Goal: Information Seeking & Learning: Check status

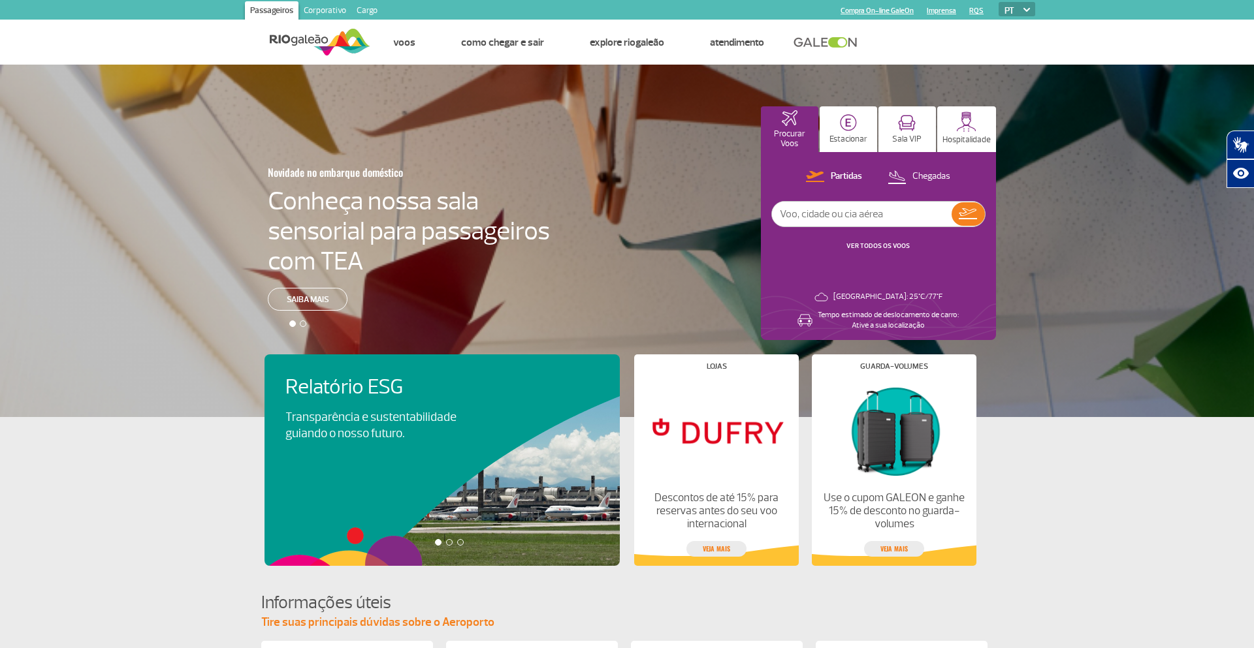
click at [996, 45] on ul "Página inicial Alimentação Lojas Serviços e Conveniência Salas VIP Hotéis Hospi…" at bounding box center [702, 42] width 665 height 44
click at [850, 125] on img at bounding box center [848, 122] width 17 height 17
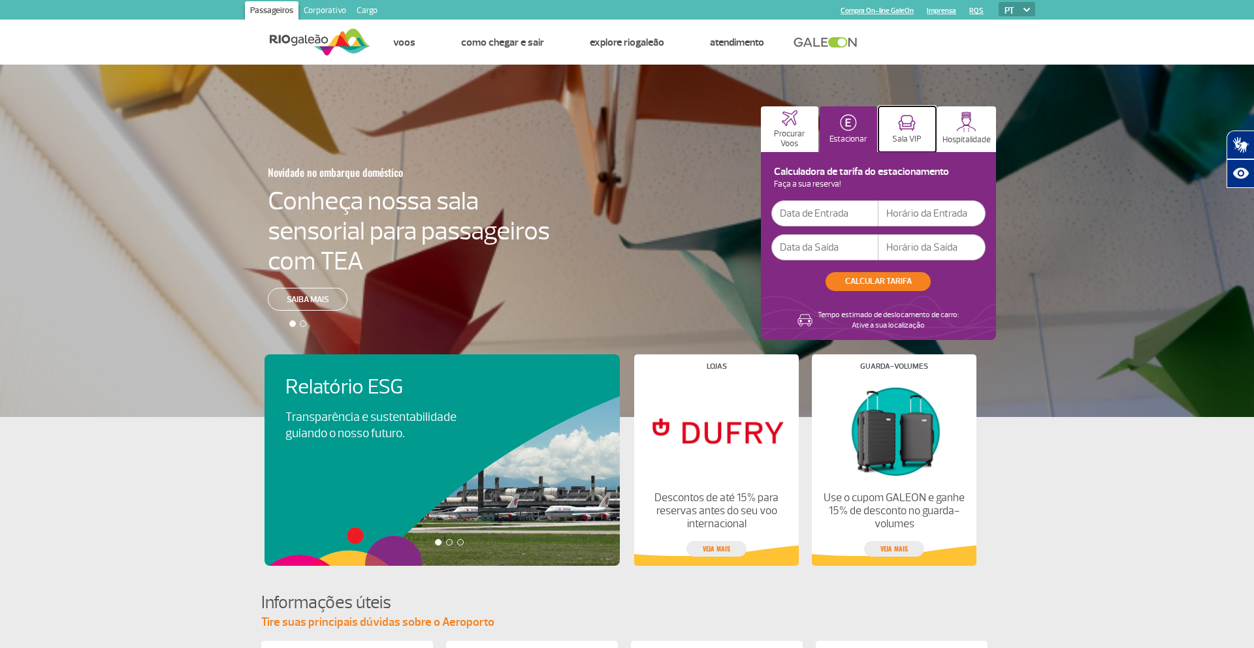
click at [901, 125] on img at bounding box center [907, 123] width 18 height 16
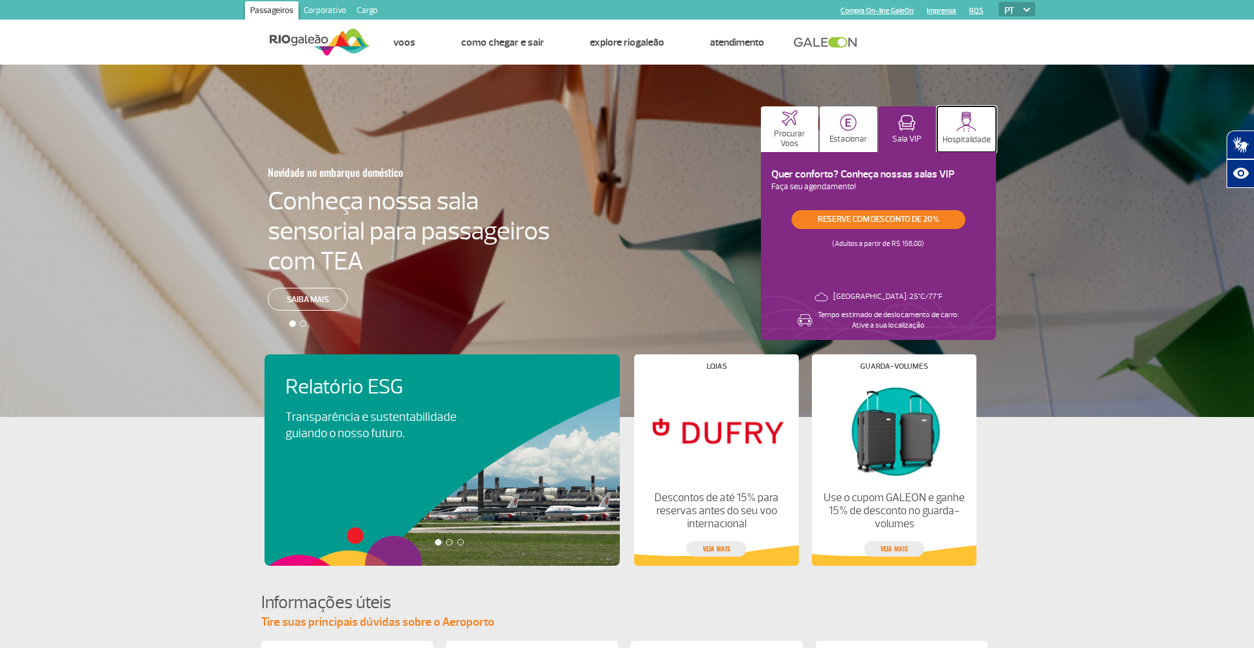
click at [948, 129] on button "Hospitalidade" at bounding box center [966, 129] width 59 height 46
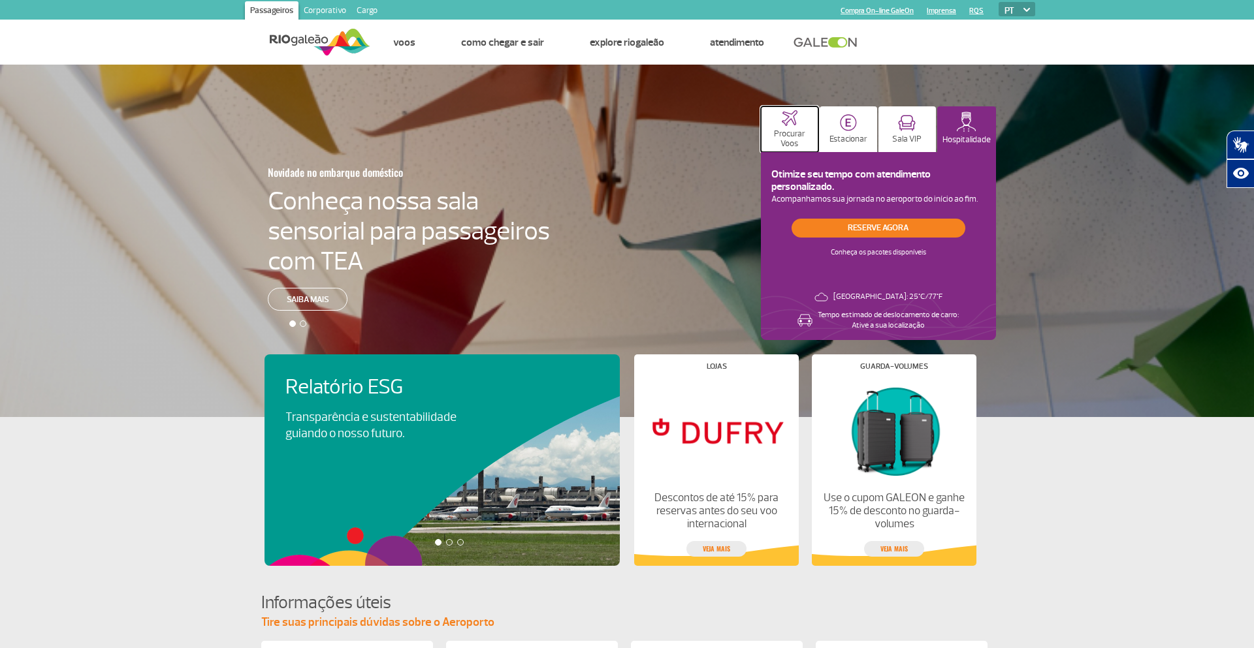
click at [805, 127] on button "Procurar Voos" at bounding box center [789, 129] width 57 height 46
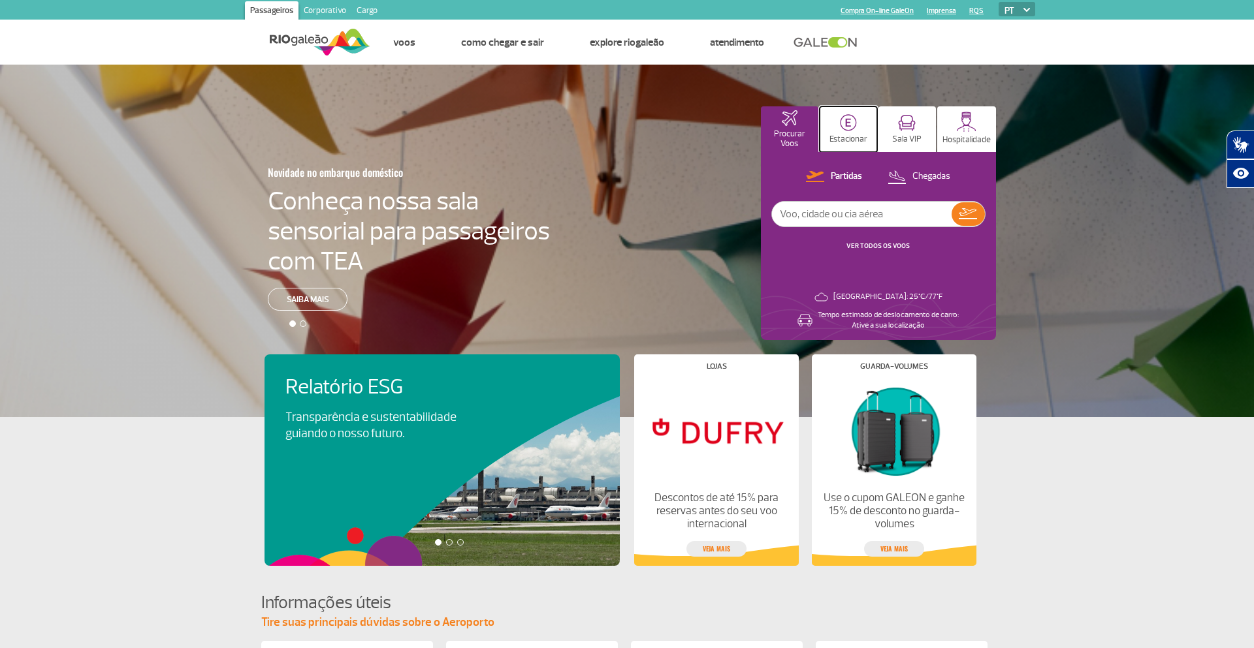
click at [831, 130] on button "Estacionar" at bounding box center [847, 129] width 57 height 46
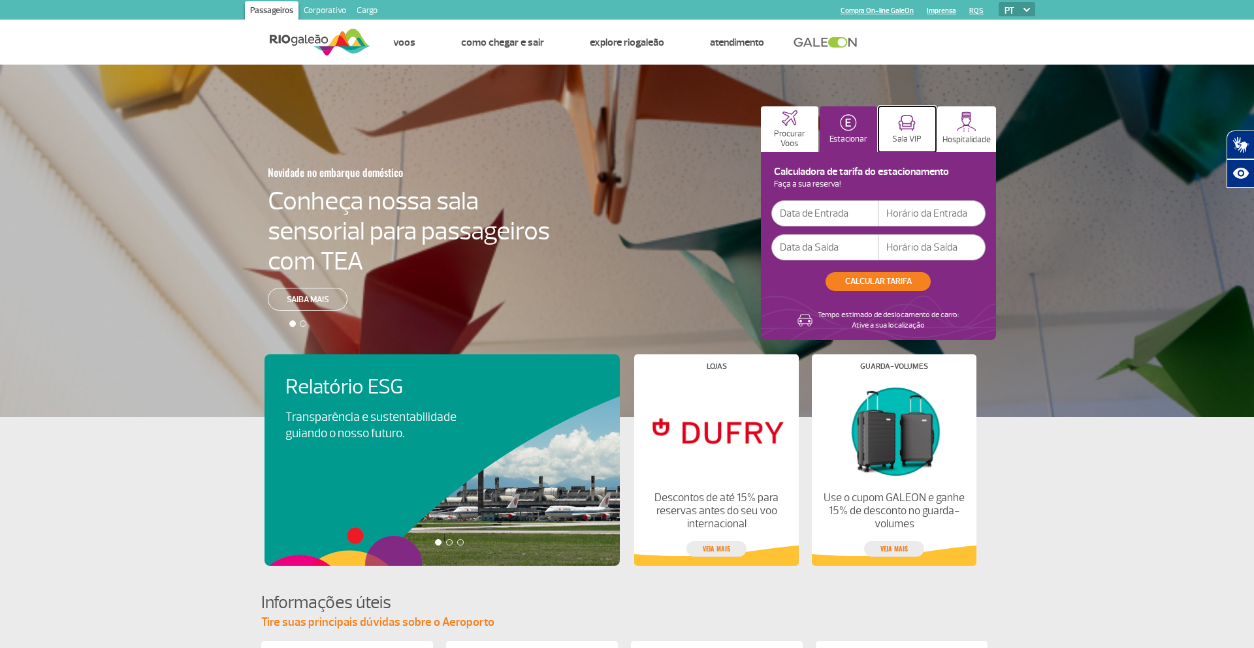
click at [902, 129] on img at bounding box center [907, 123] width 18 height 16
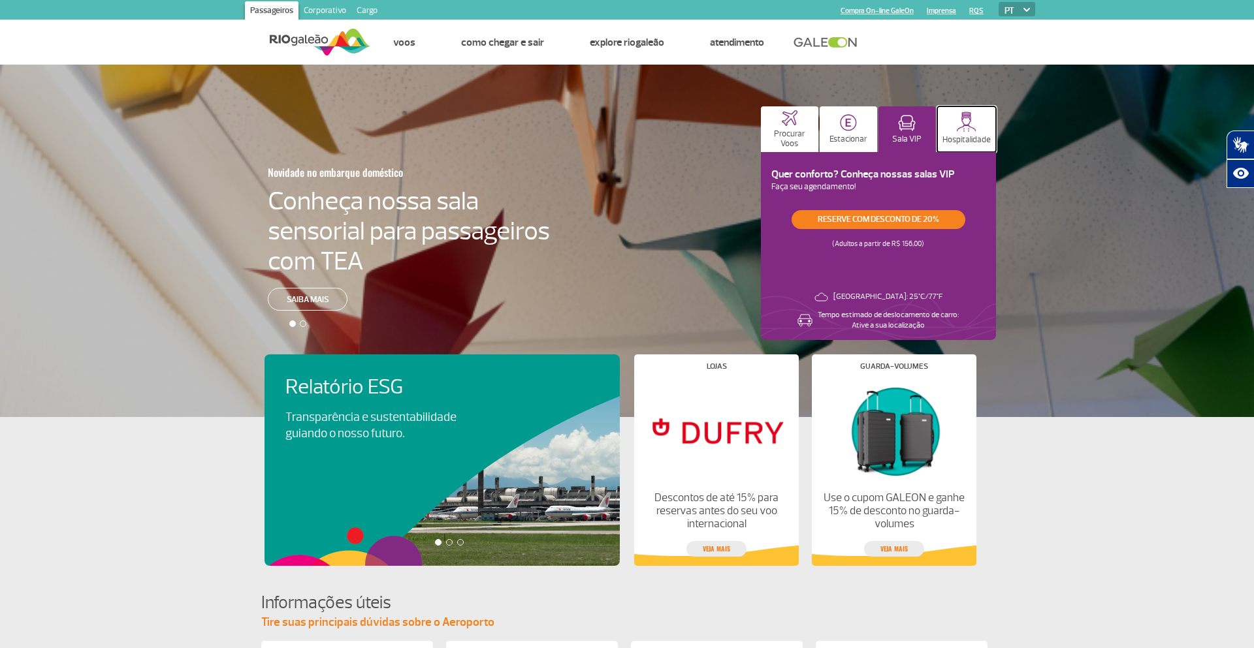
click at [958, 129] on img at bounding box center [966, 122] width 20 height 20
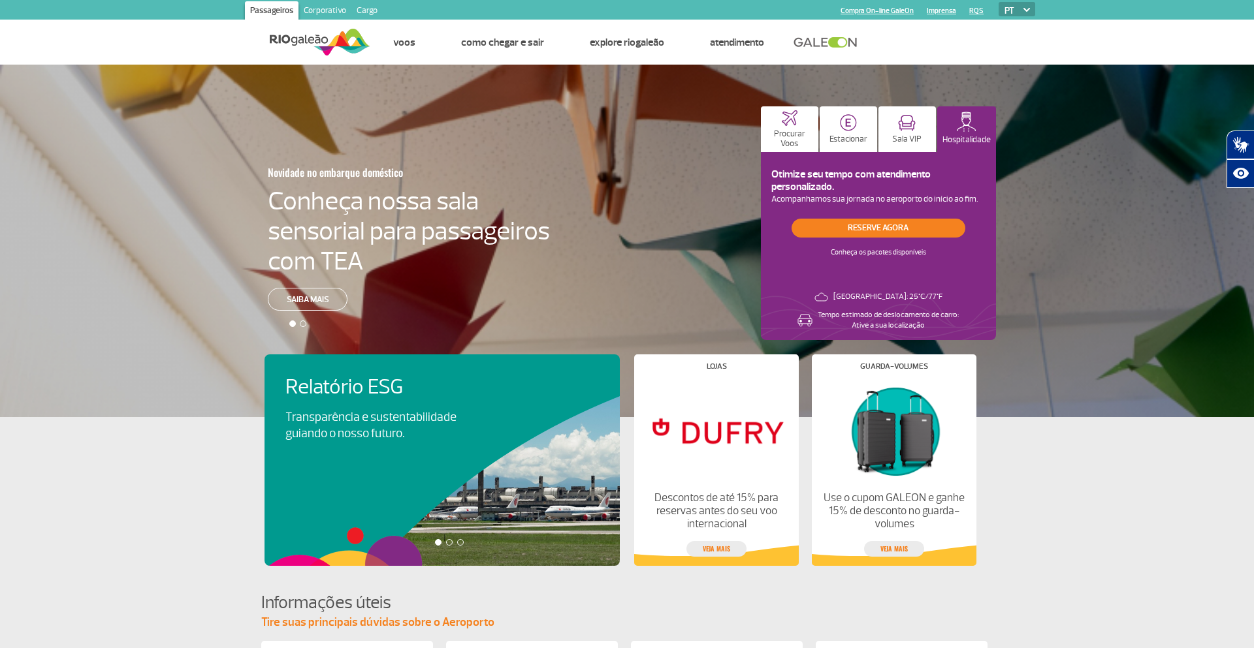
click at [926, 40] on ul "Página inicial Alimentação Lojas Serviços e Conveniência Salas VIP Hotéis Hospi…" at bounding box center [702, 42] width 665 height 44
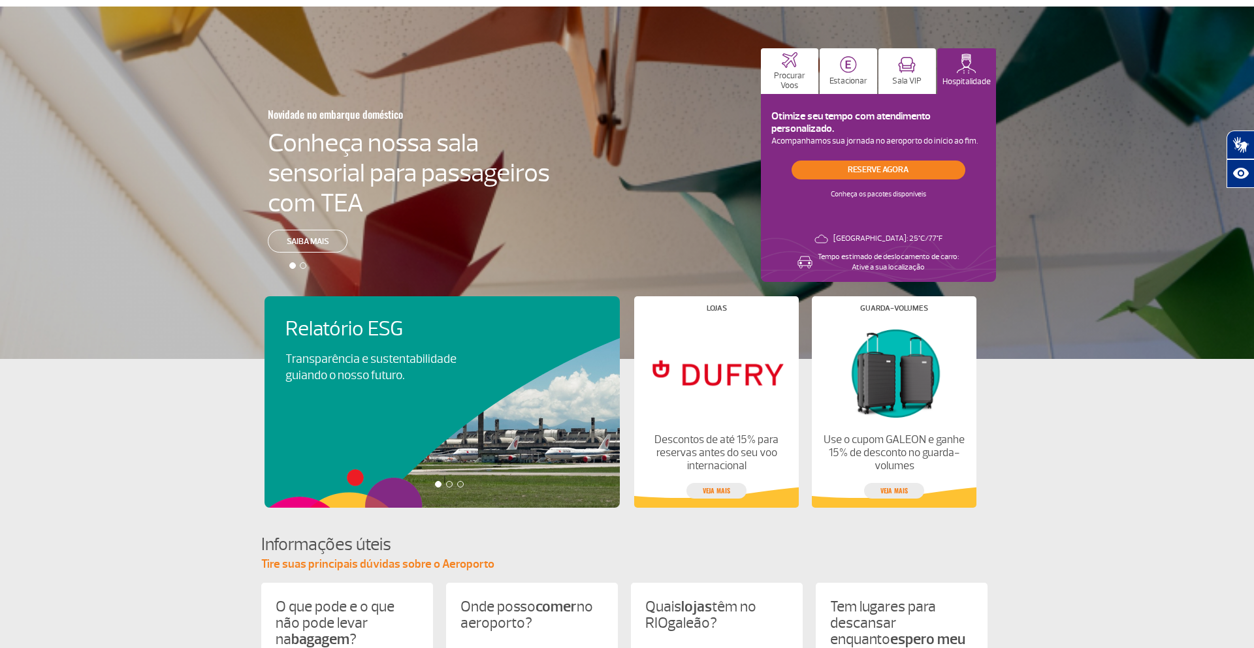
scroll to position [173, 0]
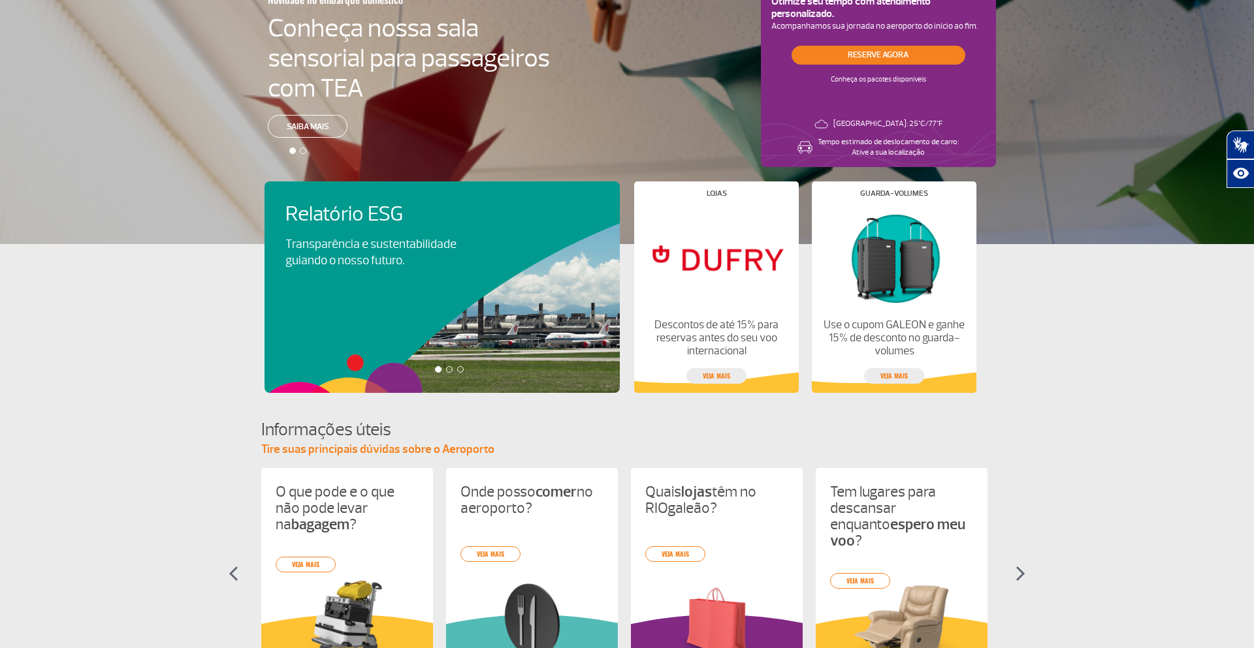
click at [448, 369] on div at bounding box center [449, 369] width 7 height 7
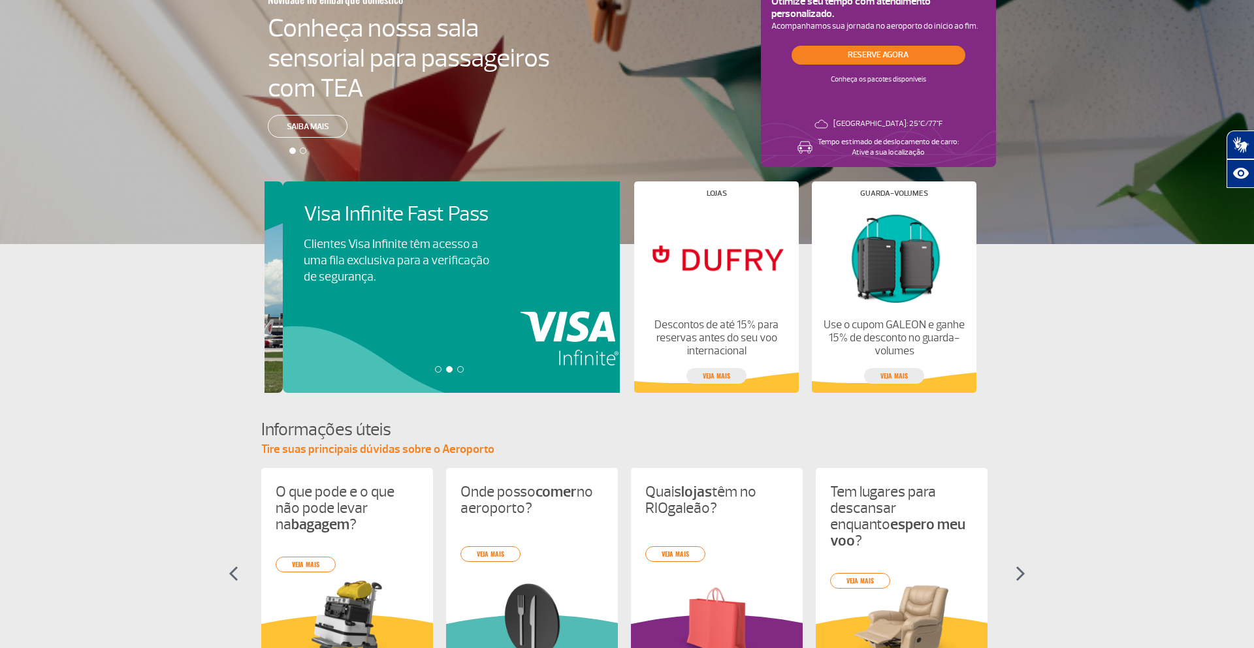
scroll to position [0, 355]
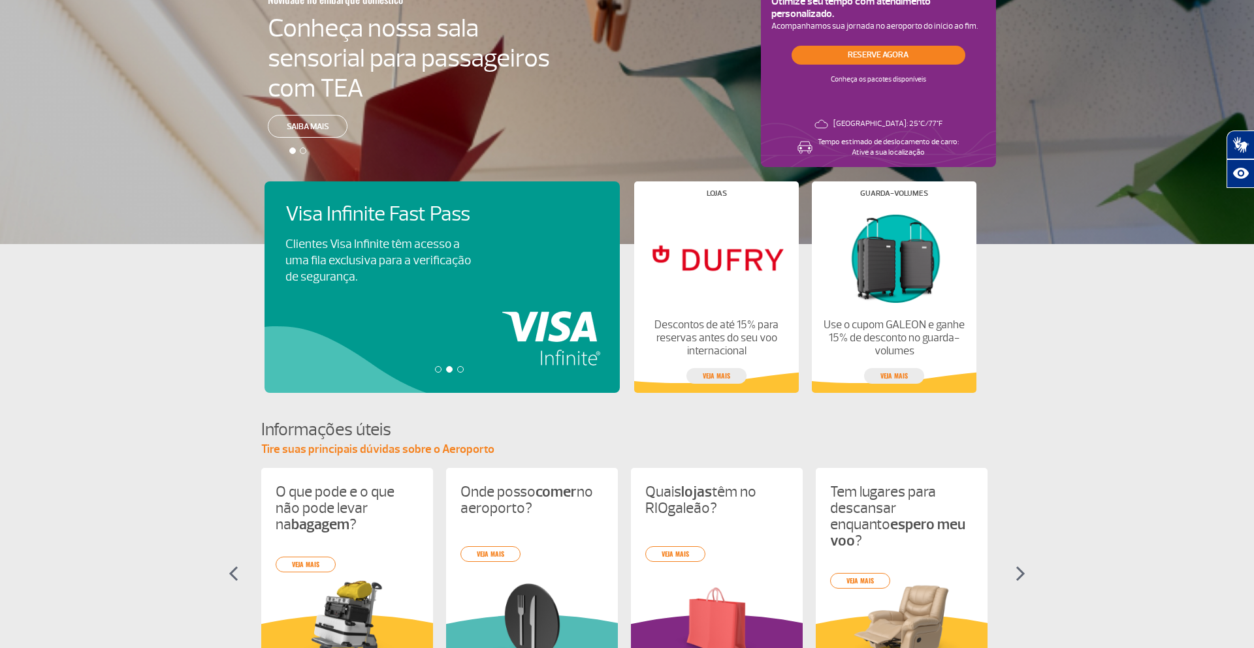
click at [458, 368] on div at bounding box center [460, 369] width 7 height 7
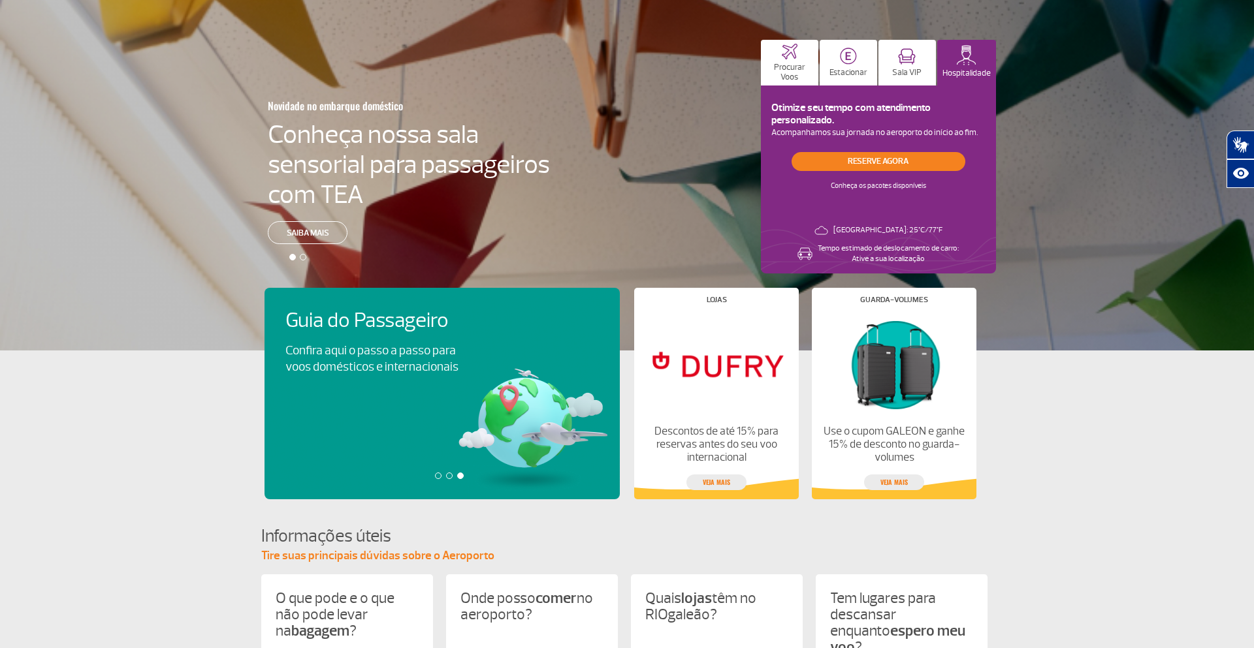
scroll to position [0, 0]
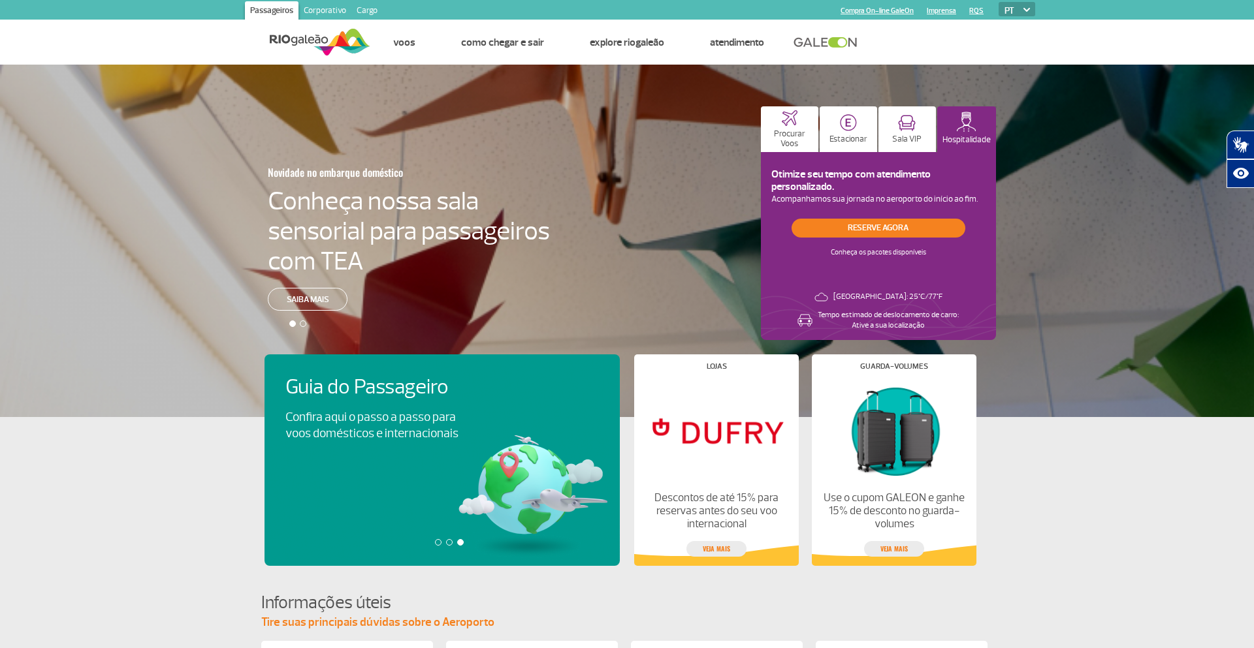
click at [861, 165] on div "Otimize seu tempo com atendimento personalizado. Acompanhamos sua jornada no ae…" at bounding box center [878, 246] width 235 height 188
click at [845, 140] on p "Estacionar" at bounding box center [848, 139] width 38 height 10
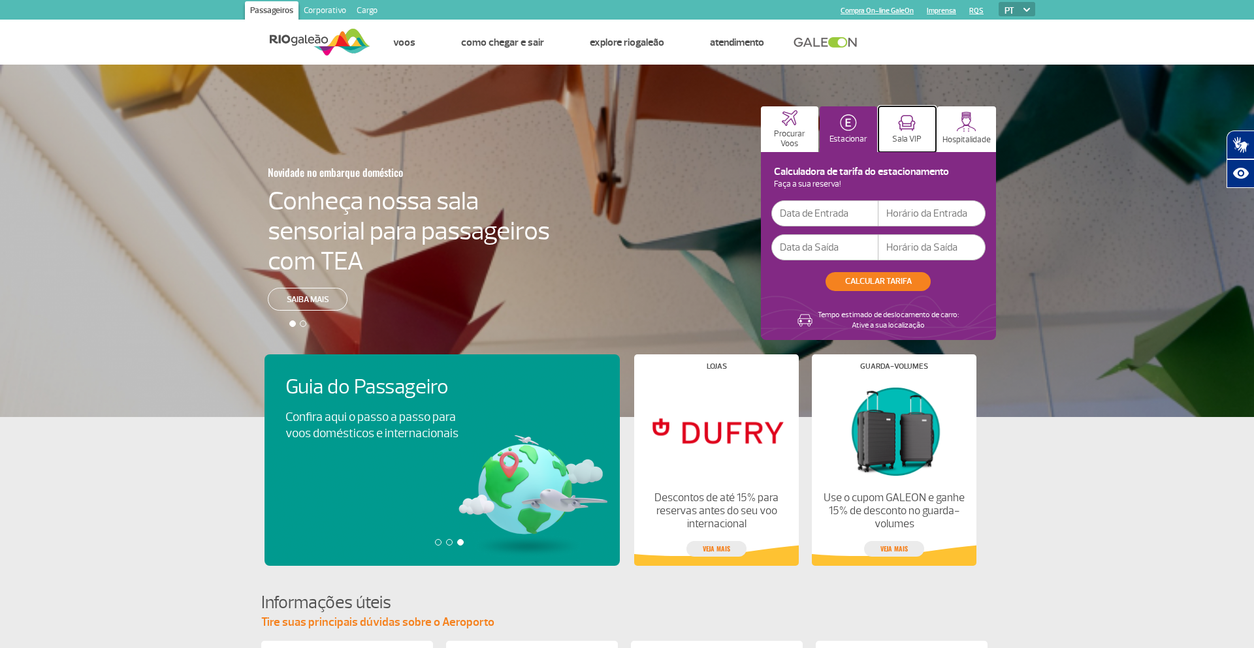
click at [900, 139] on p "Sala VIP" at bounding box center [906, 139] width 29 height 10
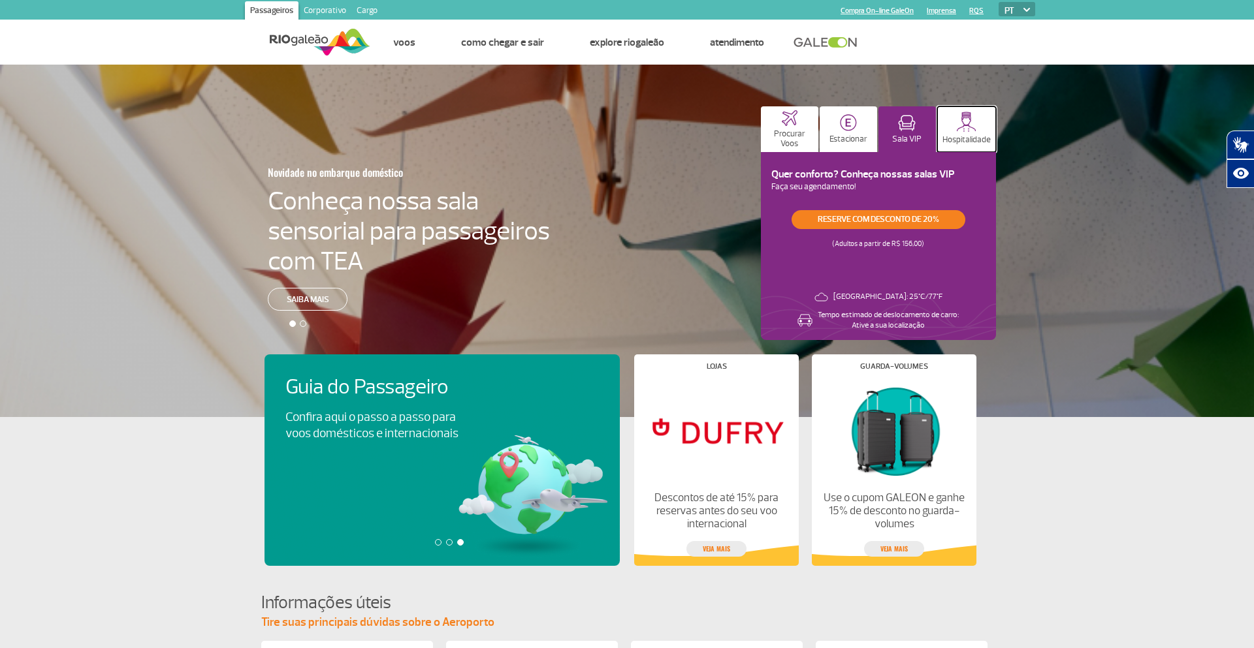
click at [967, 138] on p "Hospitalidade" at bounding box center [966, 140] width 48 height 10
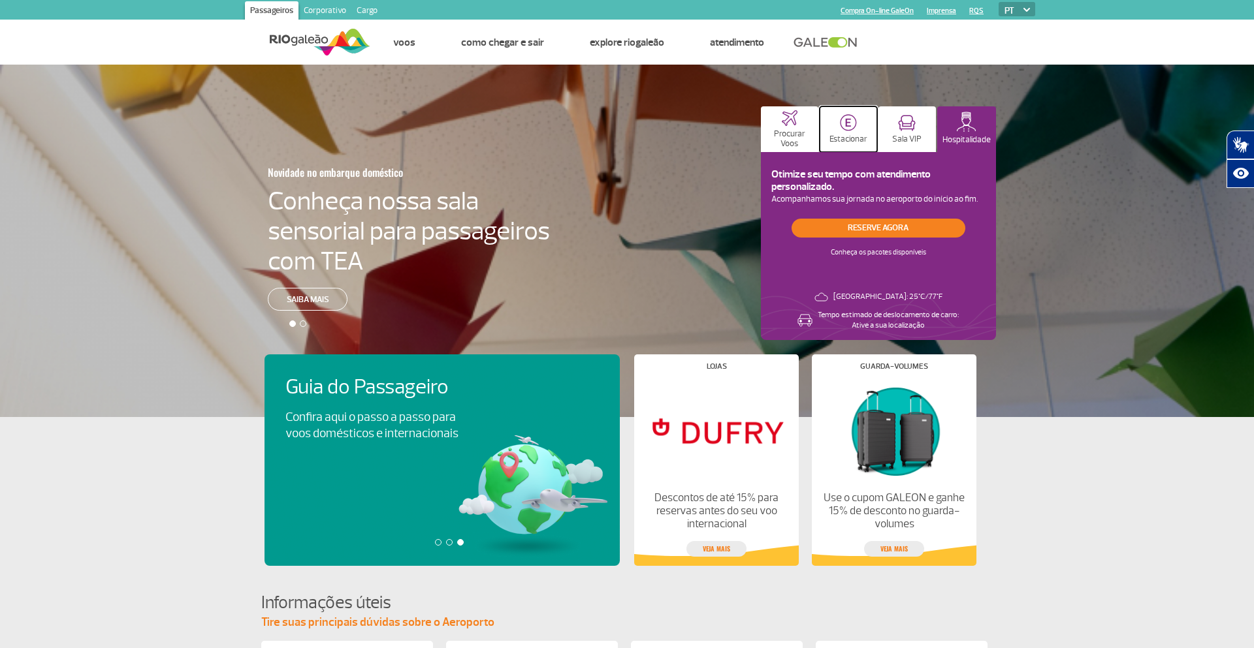
click at [830, 138] on p "Estacionar" at bounding box center [848, 139] width 38 height 10
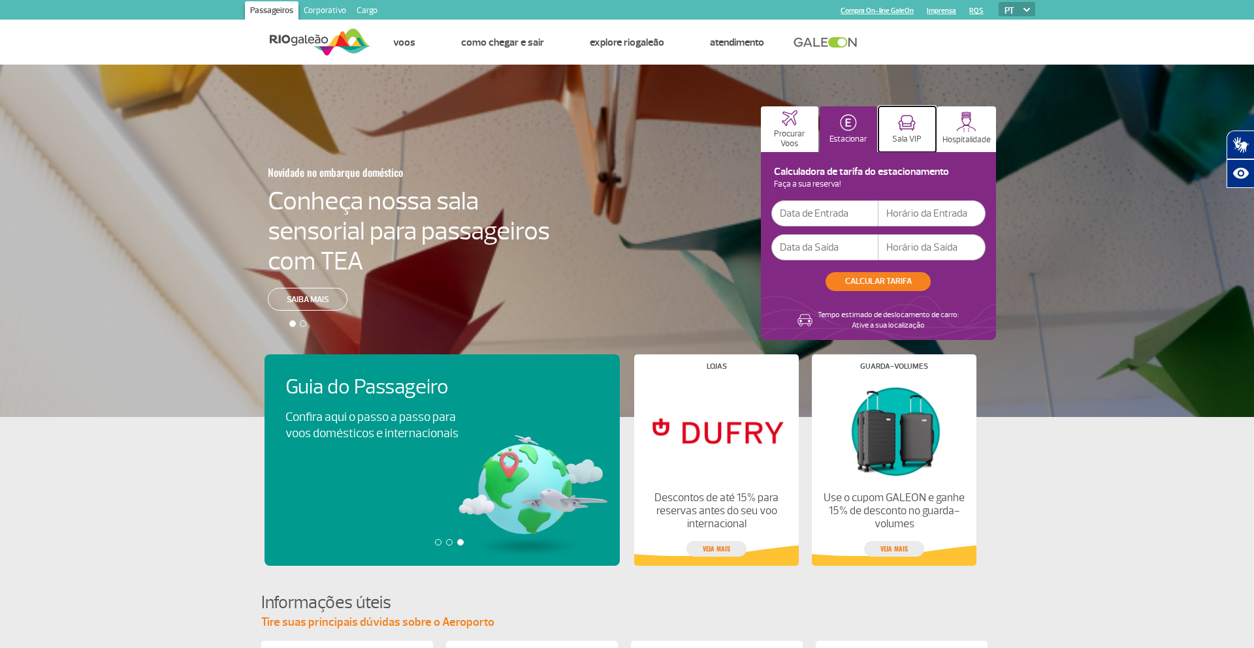
click at [915, 125] on img at bounding box center [907, 123] width 18 height 16
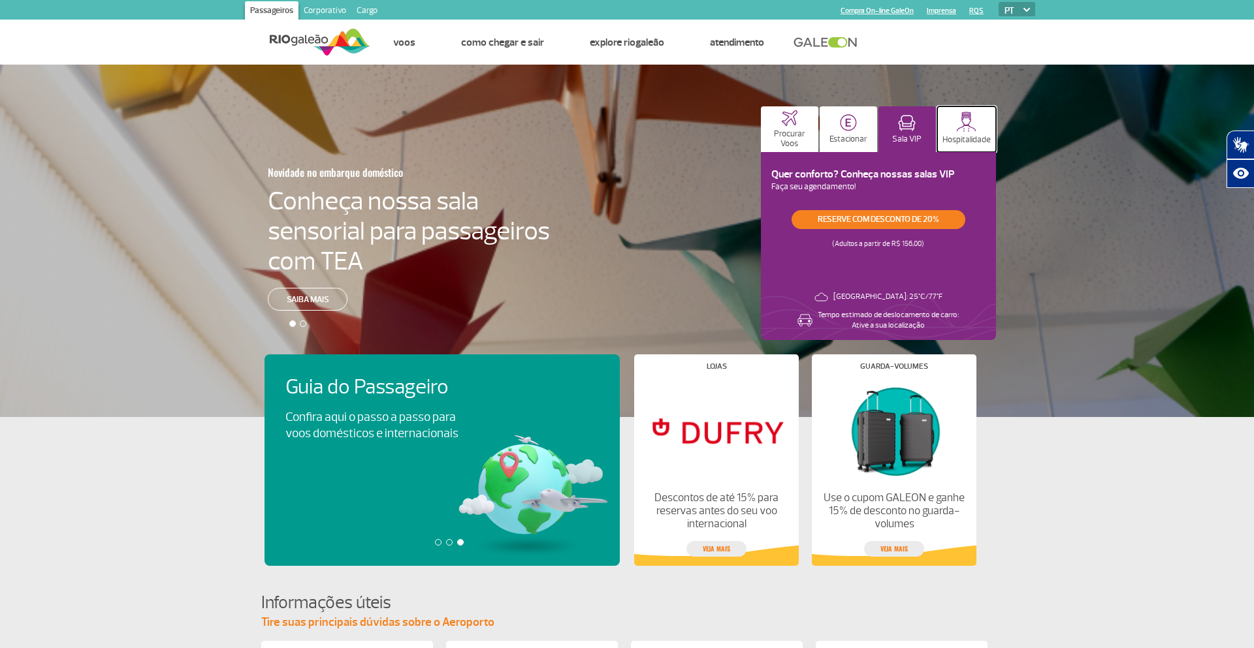
click at [962, 135] on p "Hospitalidade" at bounding box center [966, 140] width 48 height 10
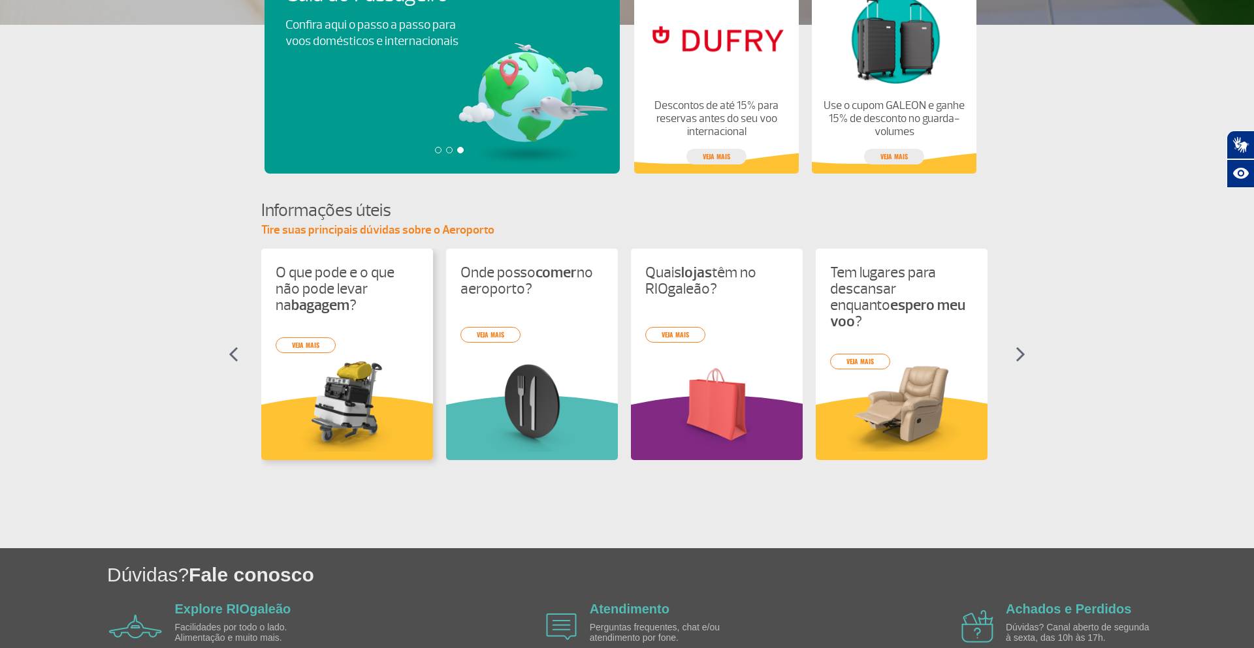
scroll to position [414, 0]
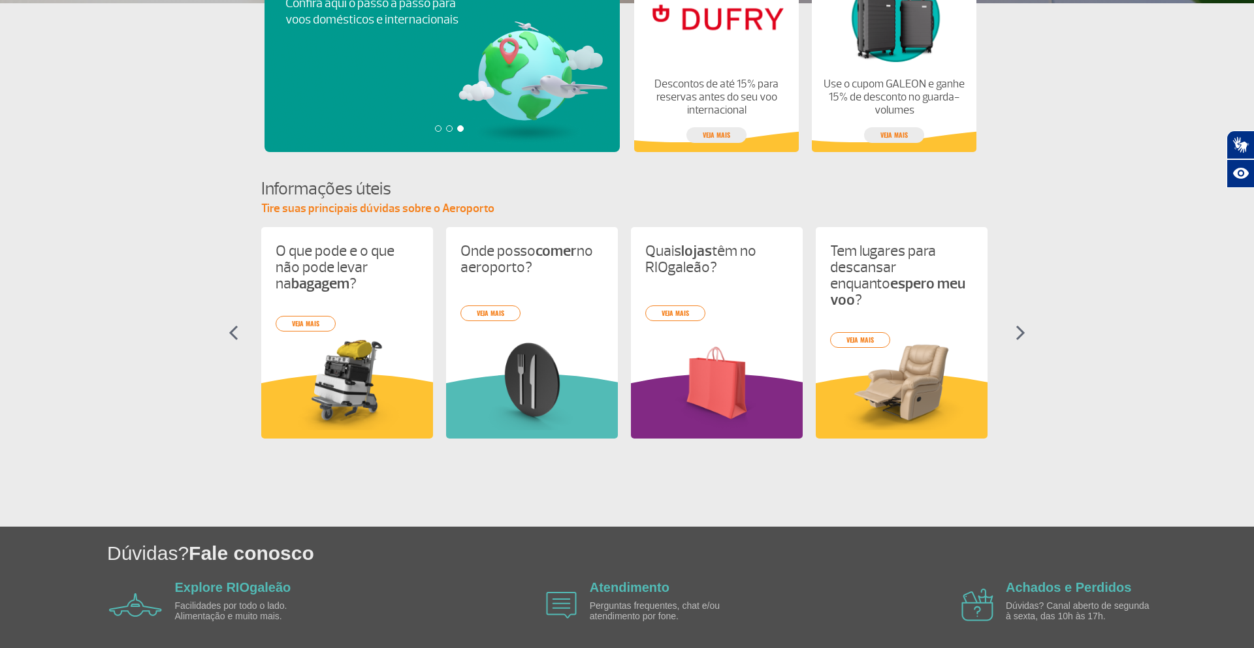
click at [1189, 200] on section "Informações úteis Tire suas principais dúvidas sobre o Aeroporto O que pode e o…" at bounding box center [627, 319] width 1254 height 285
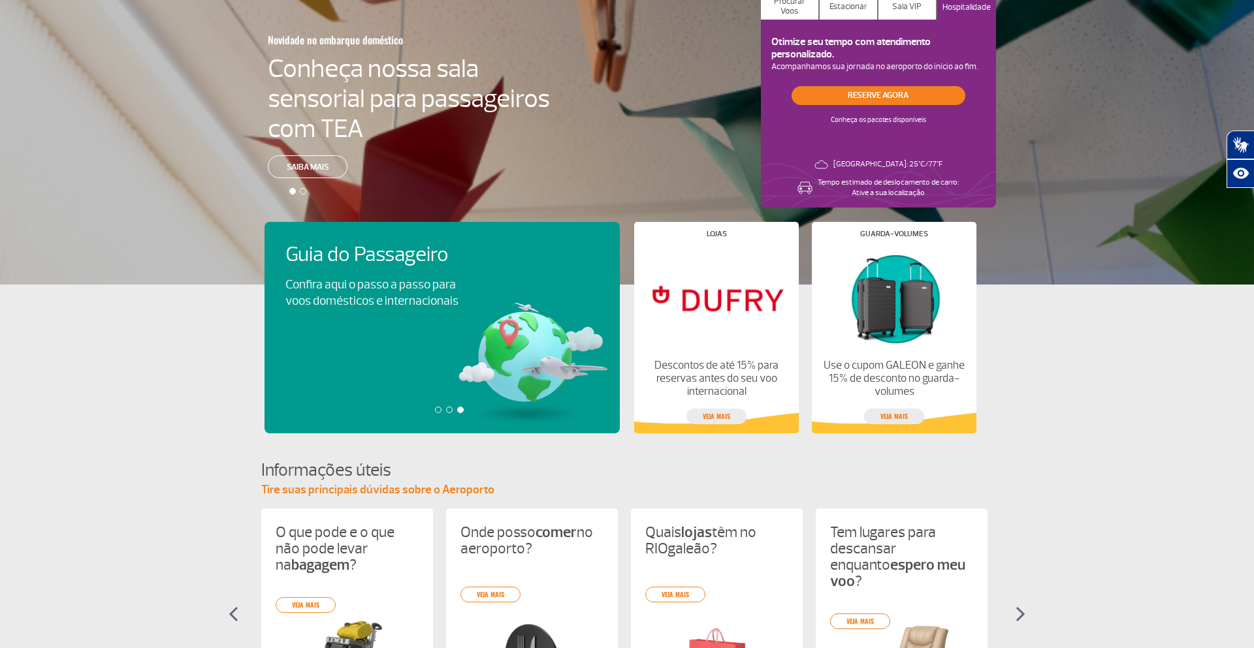
scroll to position [0, 0]
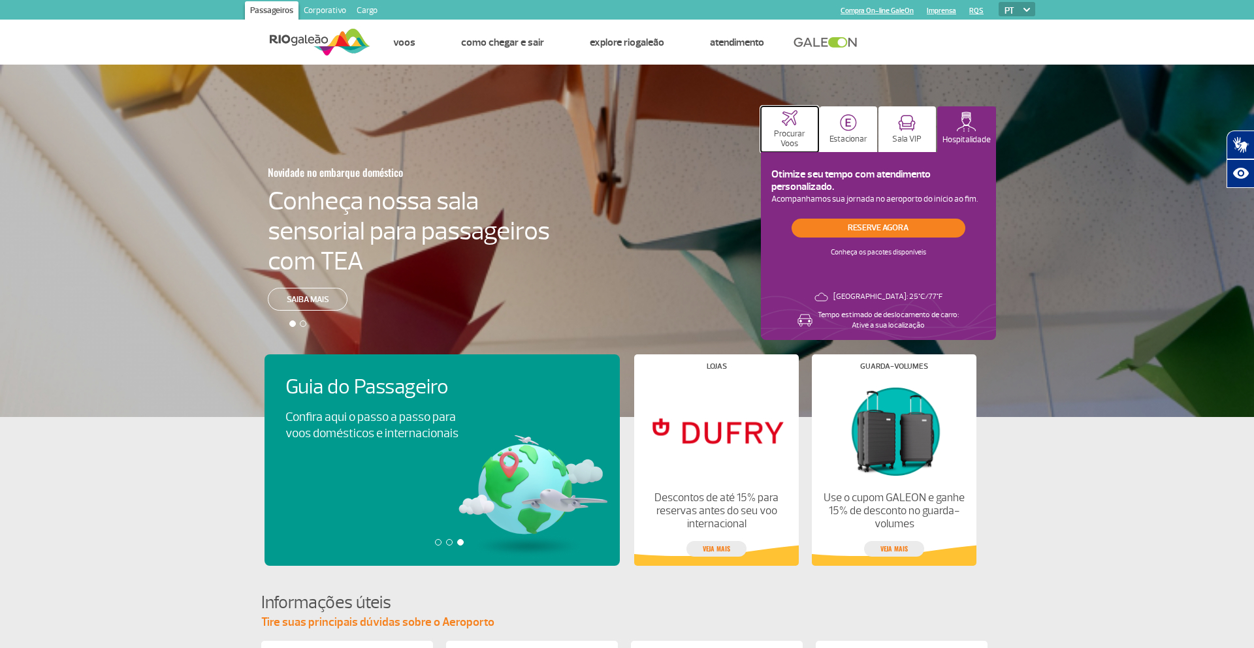
click at [799, 131] on p "Procurar Voos" at bounding box center [789, 139] width 44 height 20
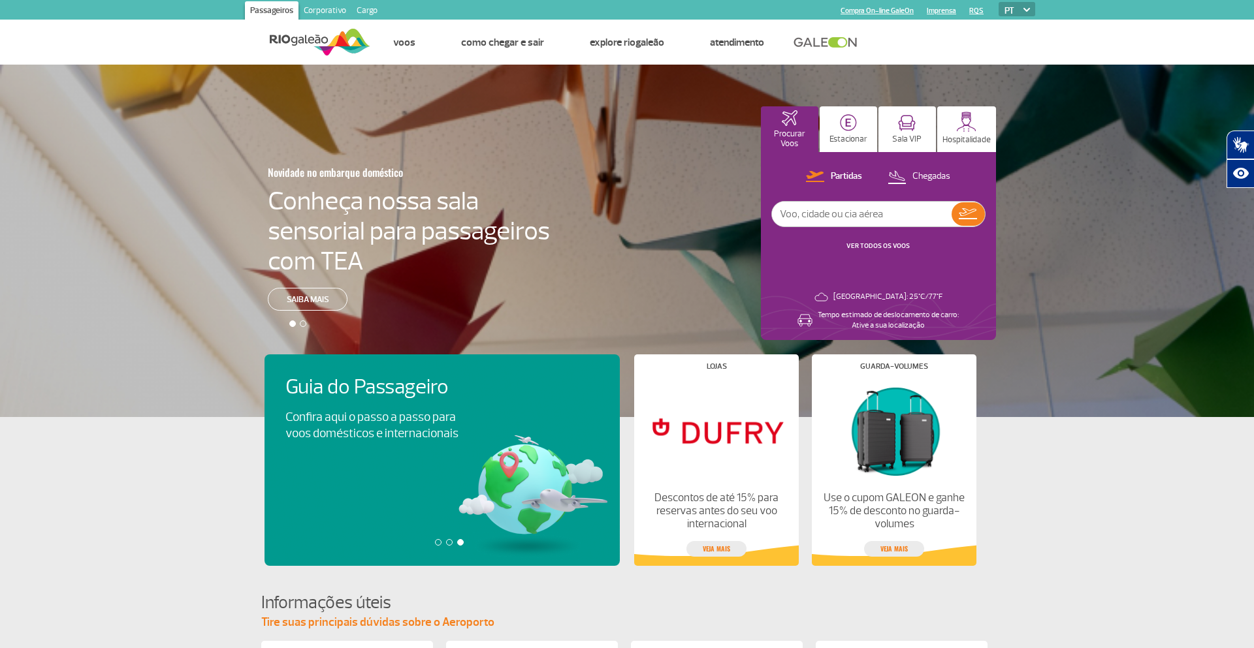
click at [874, 245] on link "VER TODOS OS VOOS" at bounding box center [877, 246] width 63 height 8
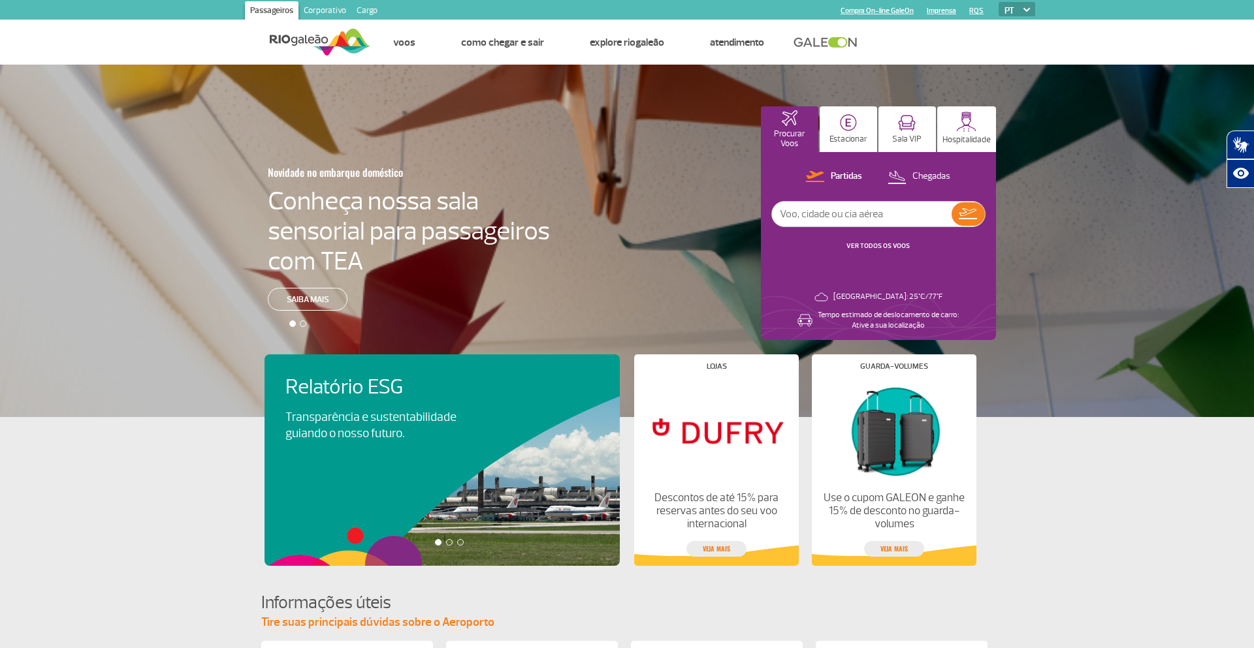
click at [1073, 512] on app-card-alimentacao "Relatório ESG Transparência e sustentabilidade guiando o nosso futuro. Visa Inf…" at bounding box center [627, 491] width 1254 height 149
click at [887, 240] on div "Partidas Chegadas VER TODOS OS VOOS" at bounding box center [878, 216] width 214 height 97
click at [886, 245] on link "VER TODOS OS VOOS" at bounding box center [877, 246] width 63 height 8
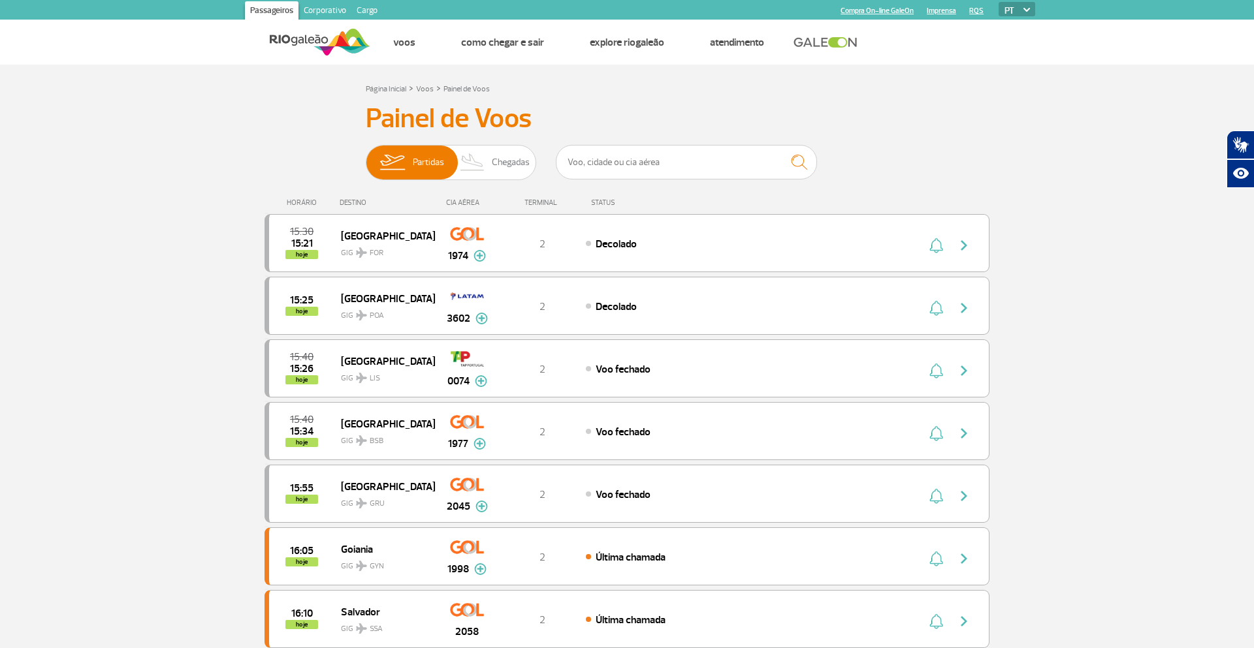
click at [289, 42] on img at bounding box center [320, 42] width 101 height 32
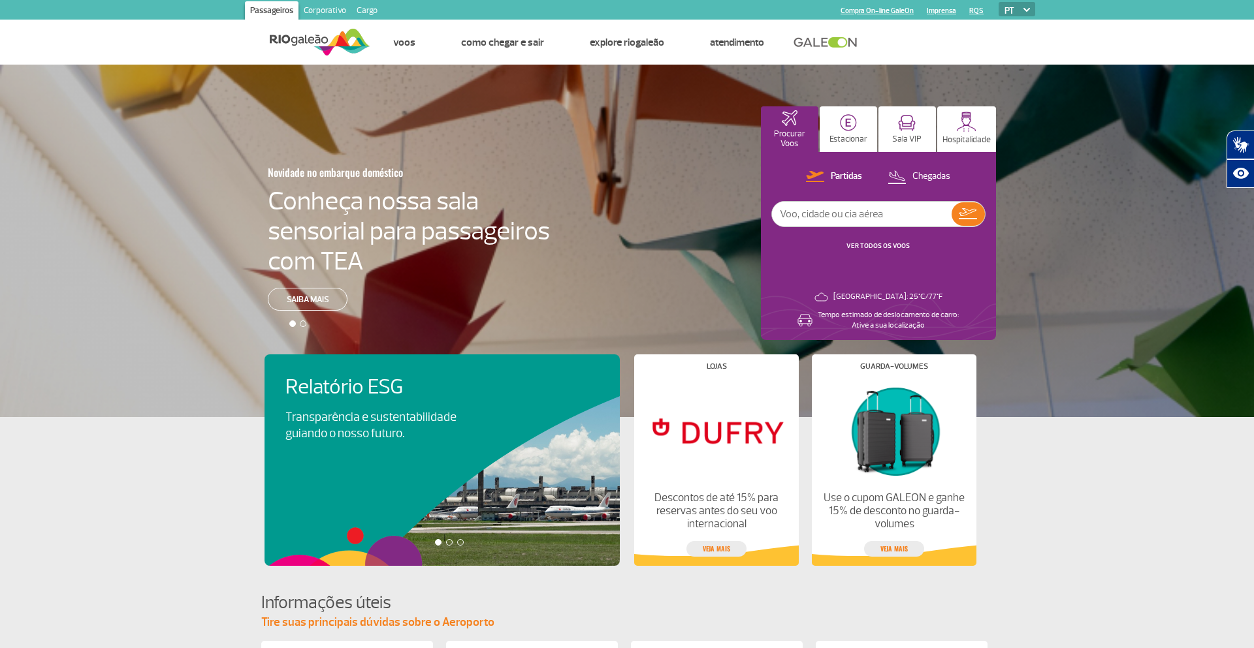
click at [1020, 480] on app-card-alimentacao "Relatório ESG Transparência e sustentabilidade guiando o nosso futuro. Visa Inf…" at bounding box center [627, 491] width 1254 height 149
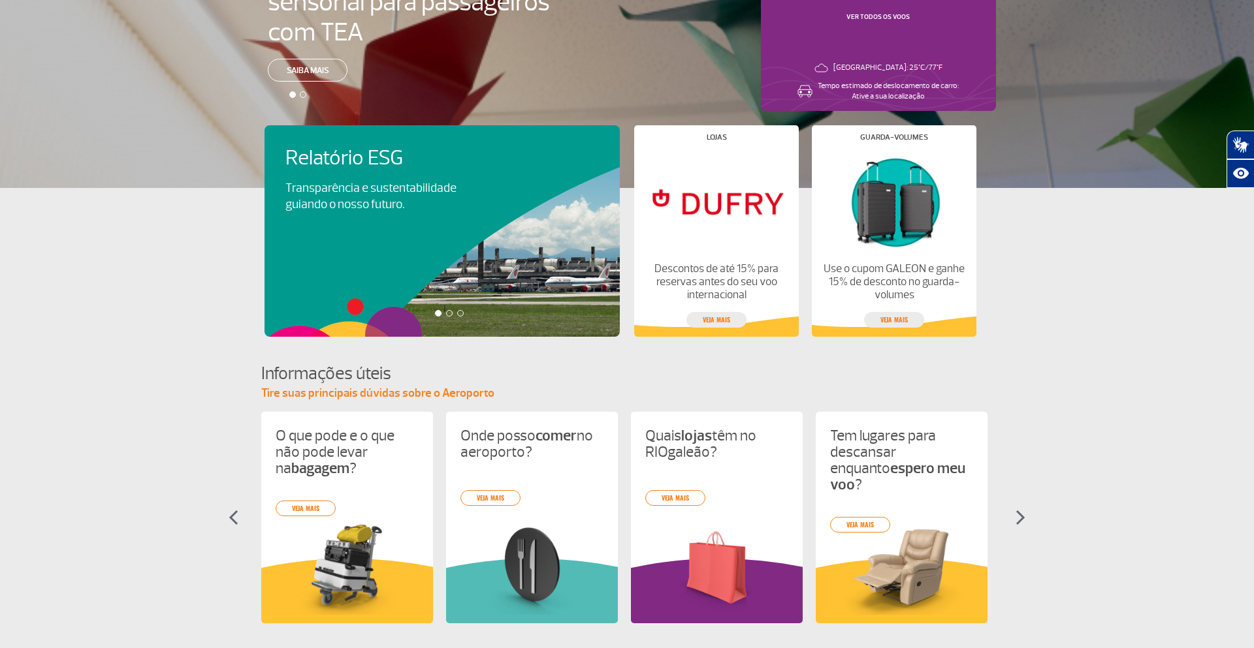
scroll to position [465, 0]
